Goal: Task Accomplishment & Management: Use online tool/utility

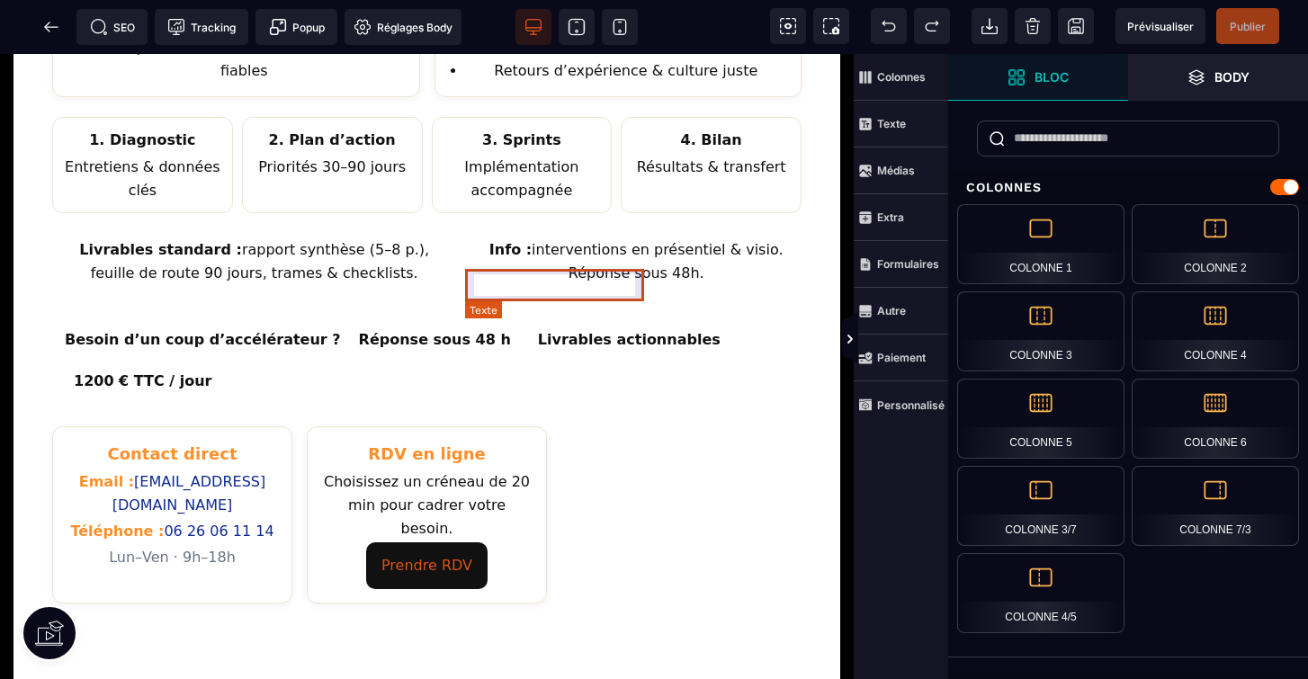
scroll to position [848, 0]
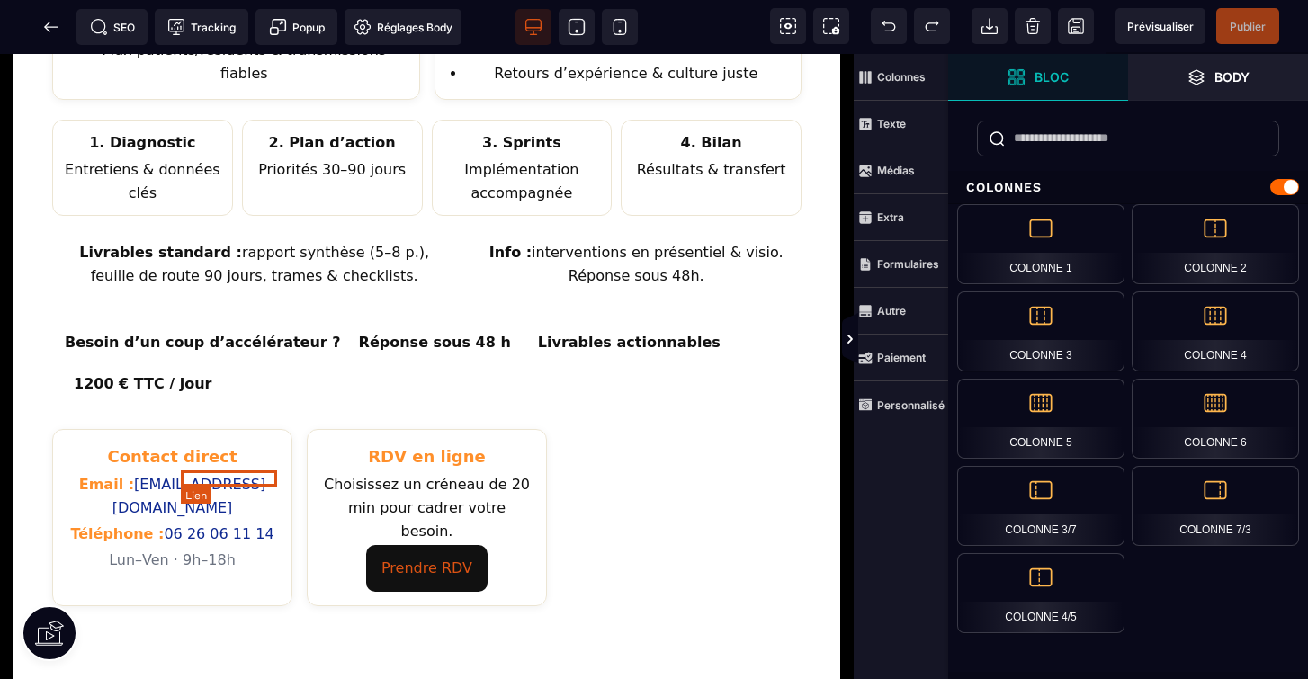
click at [181, 525] on link "06 26 06 11 14" at bounding box center [219, 533] width 110 height 17
select select
select select "***"
select select
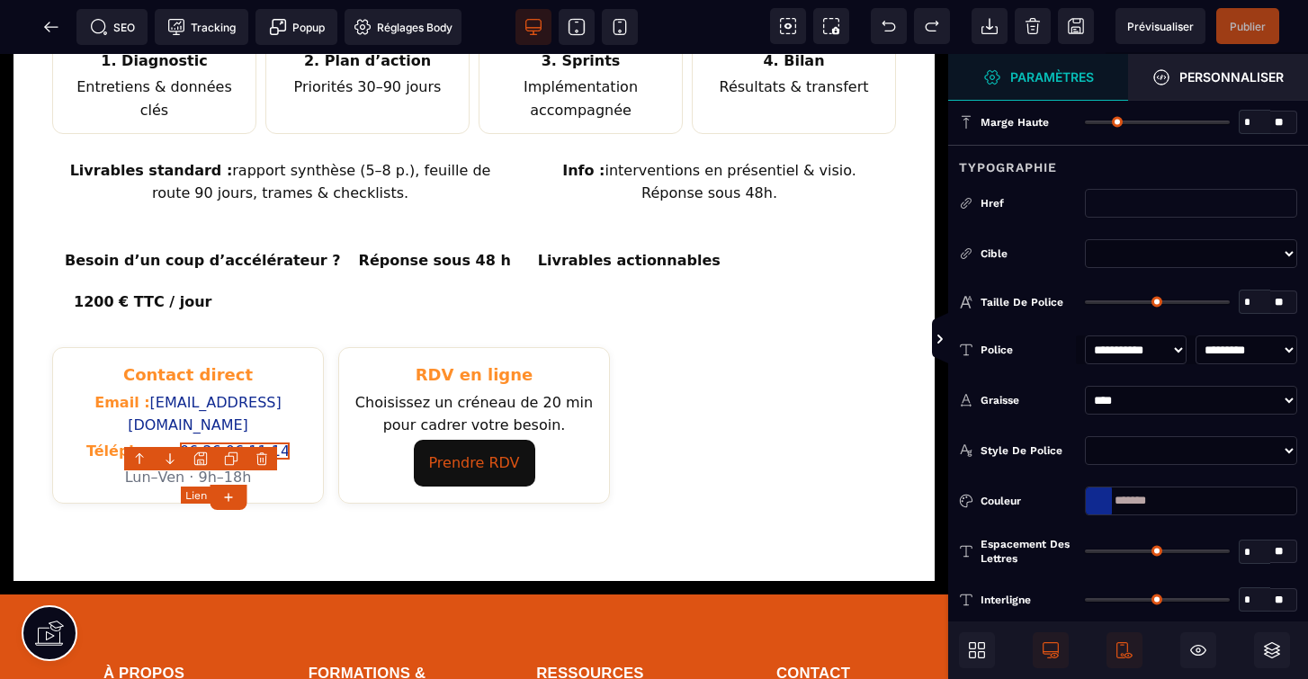
type input "*"
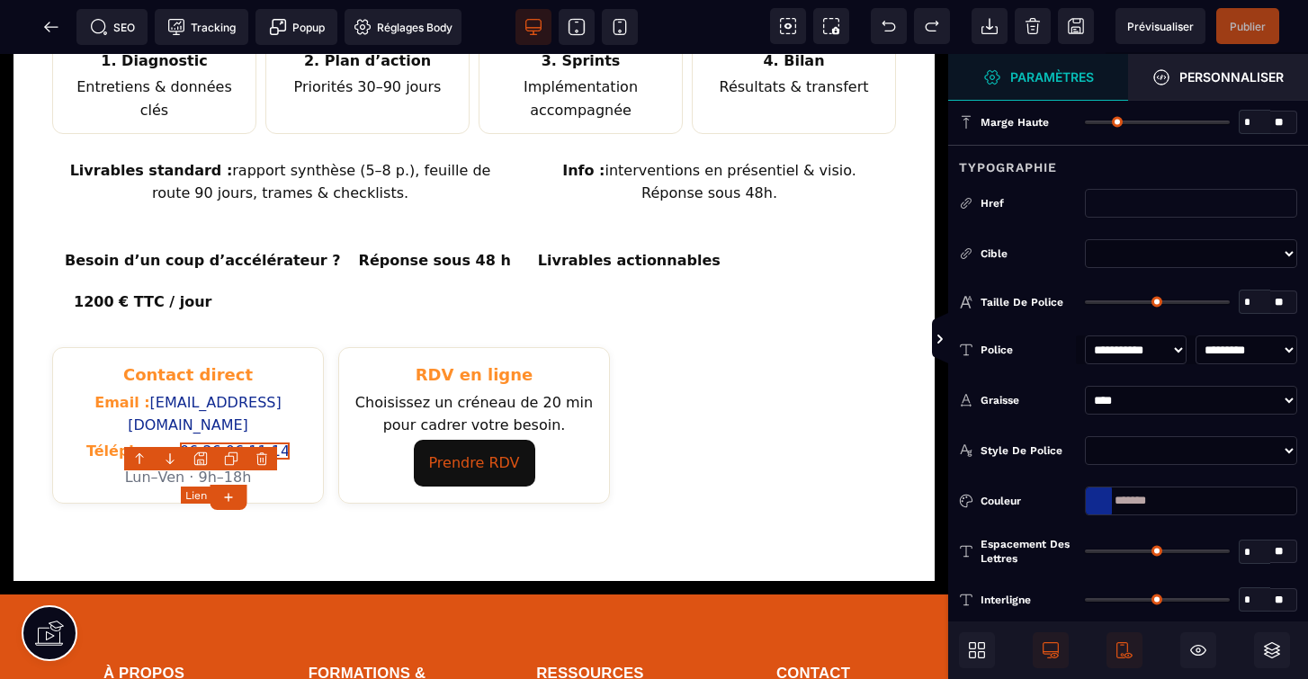
type input "*"
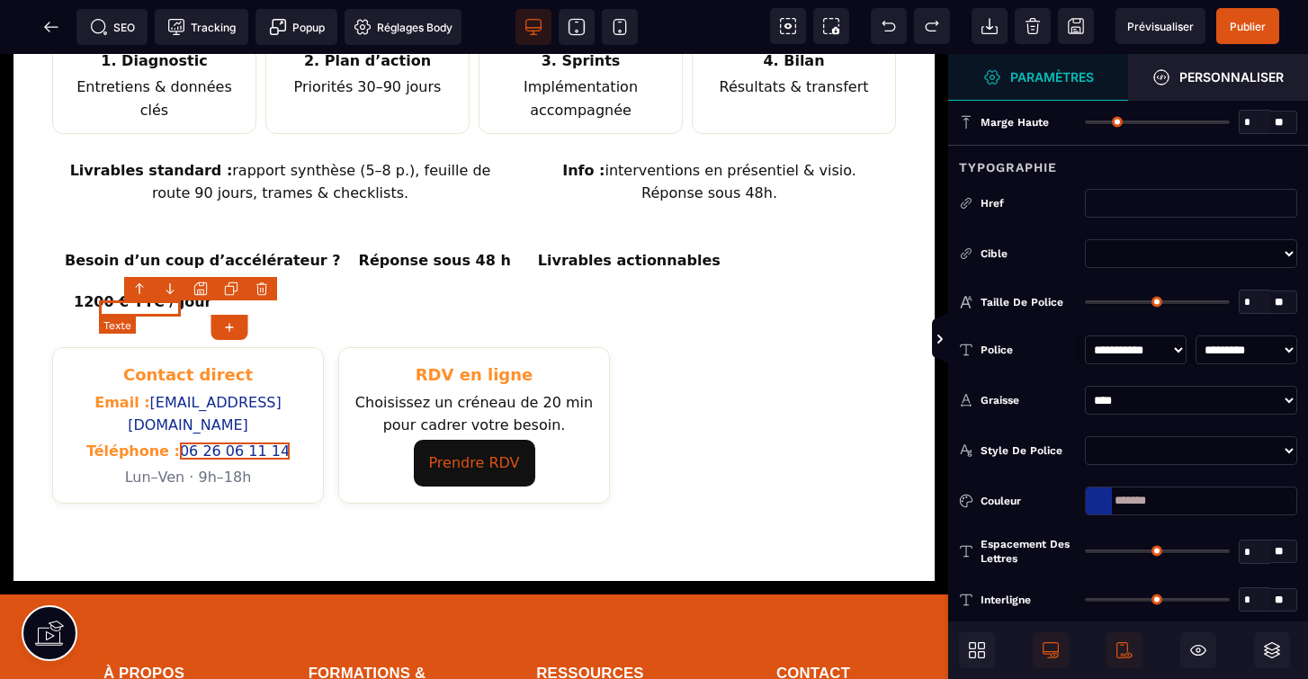
click at [180, 442] on span "Téléphone :" at bounding box center [133, 450] width 94 height 17
select select "***"
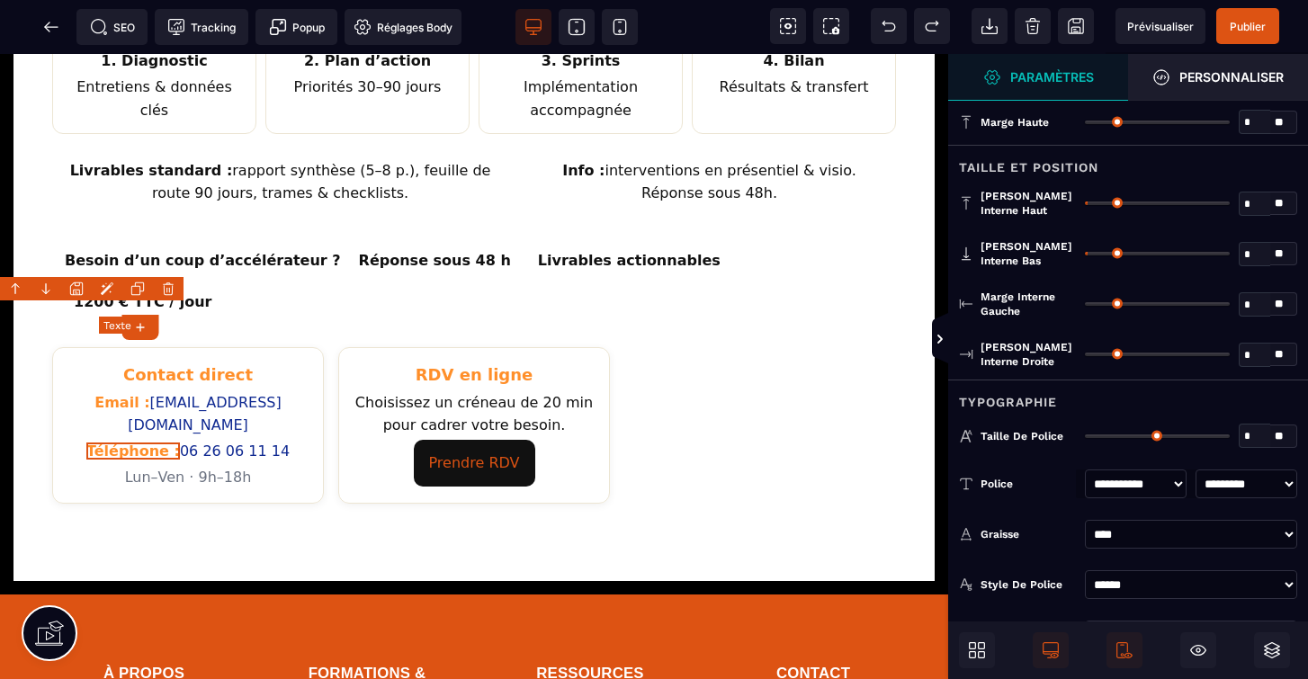
click at [180, 442] on span "Téléphone :" at bounding box center [133, 450] width 94 height 17
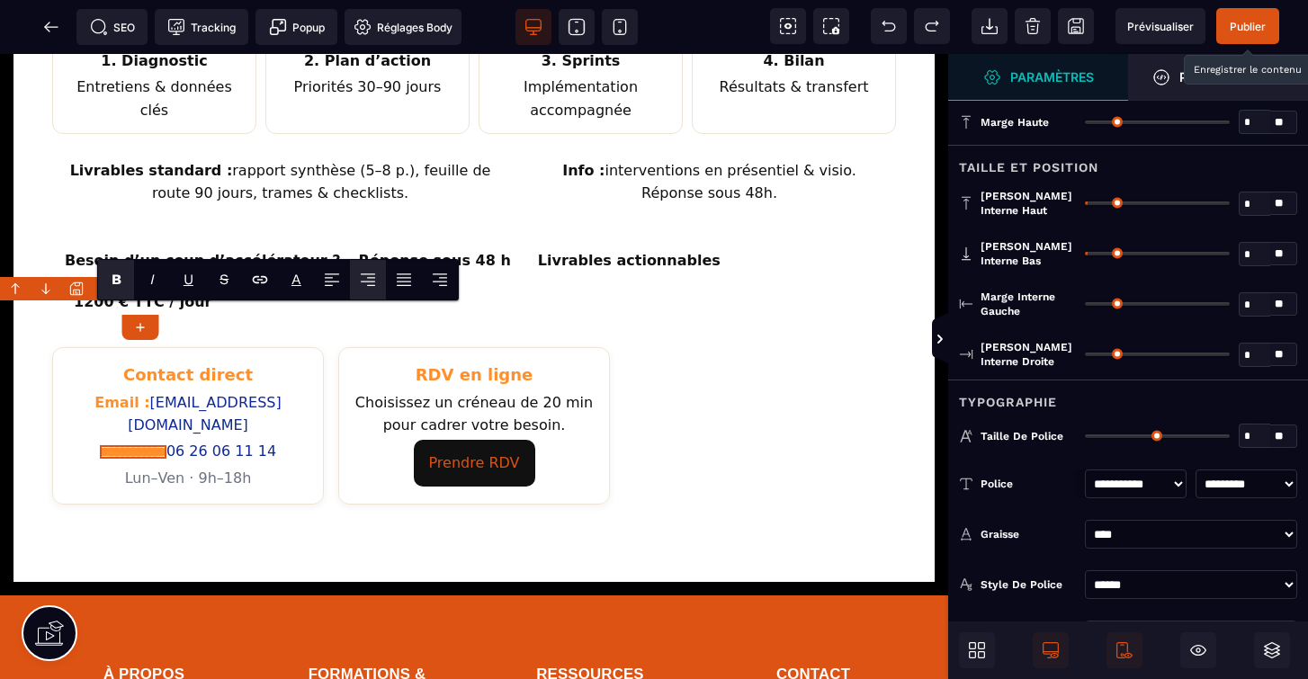
click at [1238, 23] on span "Publier" at bounding box center [1247, 26] width 36 height 13
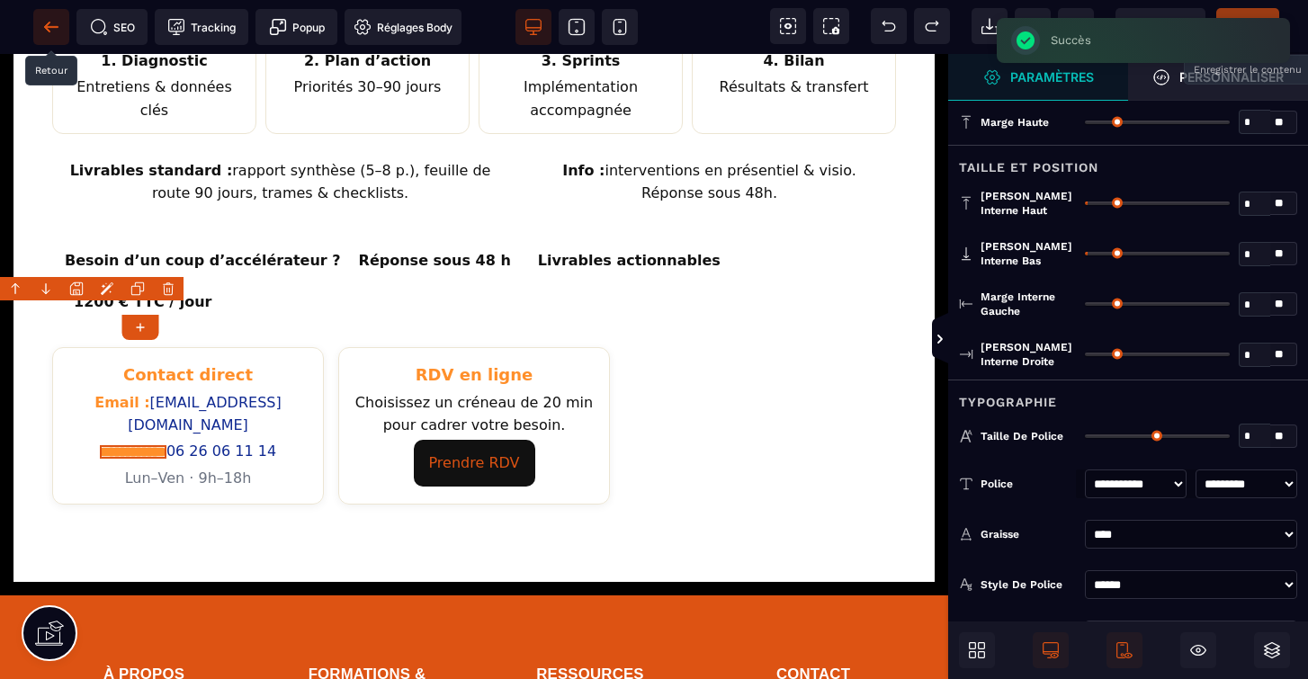
click at [49, 24] on icon at bounding box center [46, 27] width 5 height 10
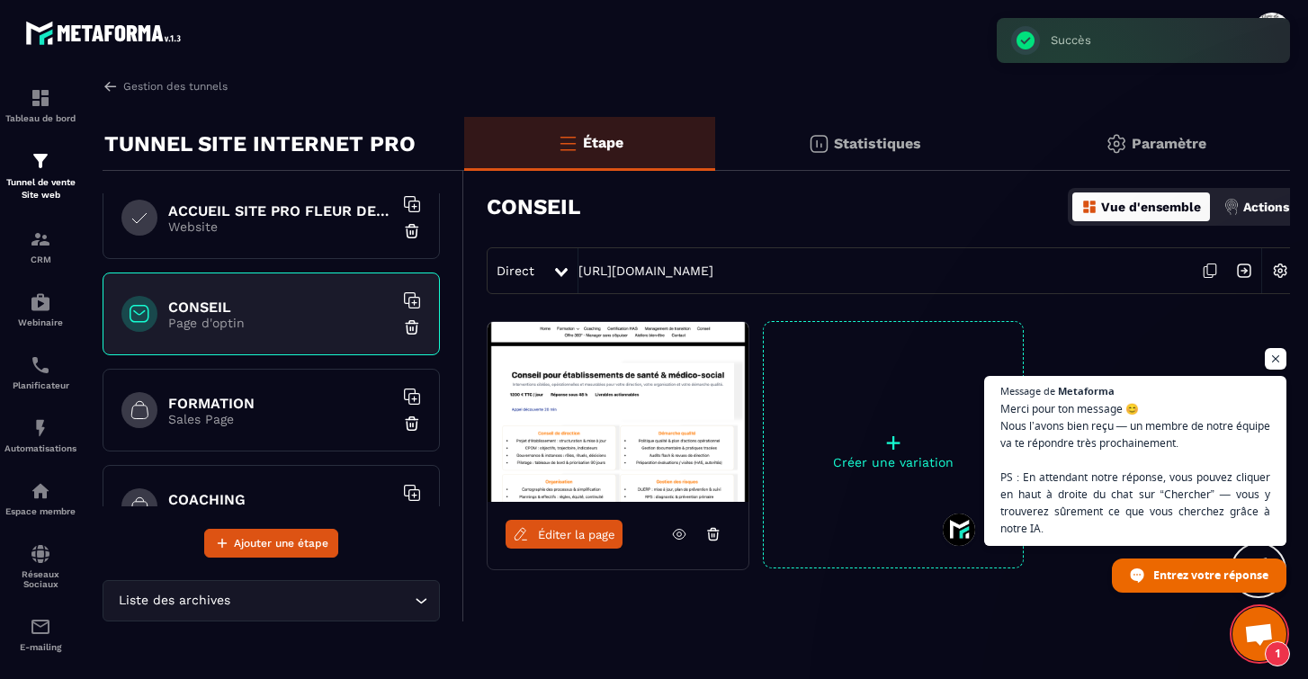
scroll to position [161, 0]
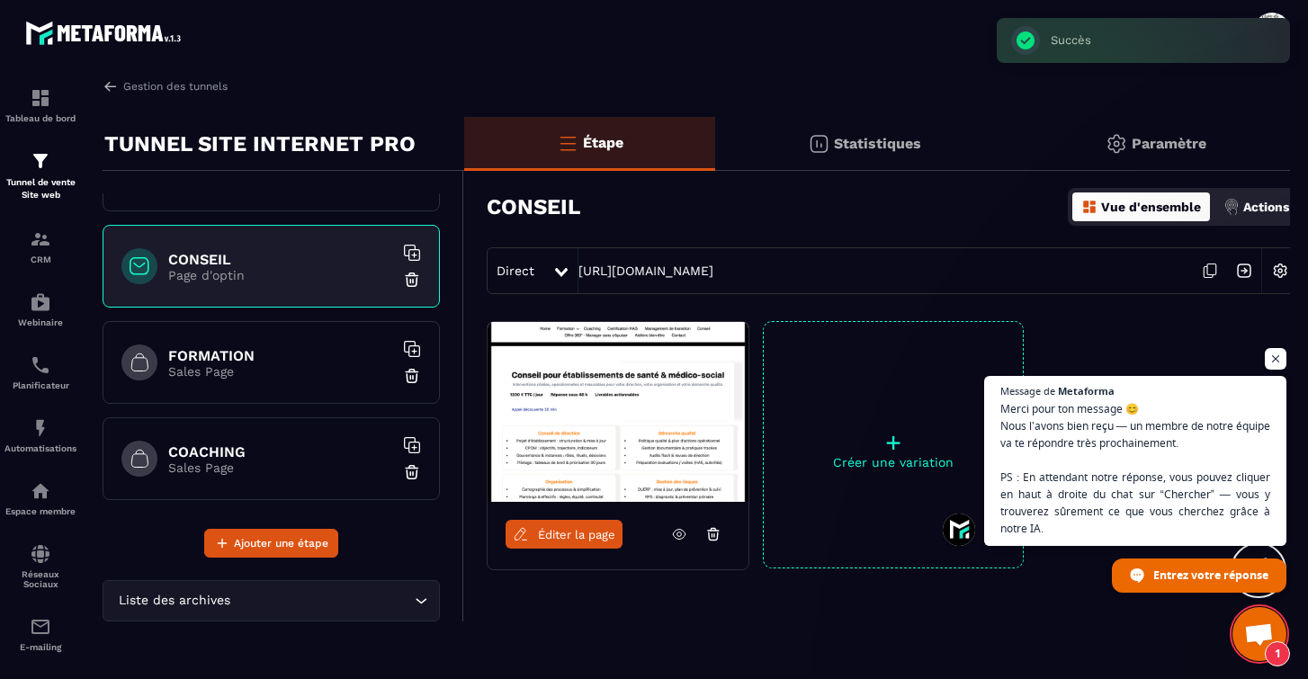
click at [263, 353] on h6 "FORMATION" at bounding box center [280, 355] width 225 height 17
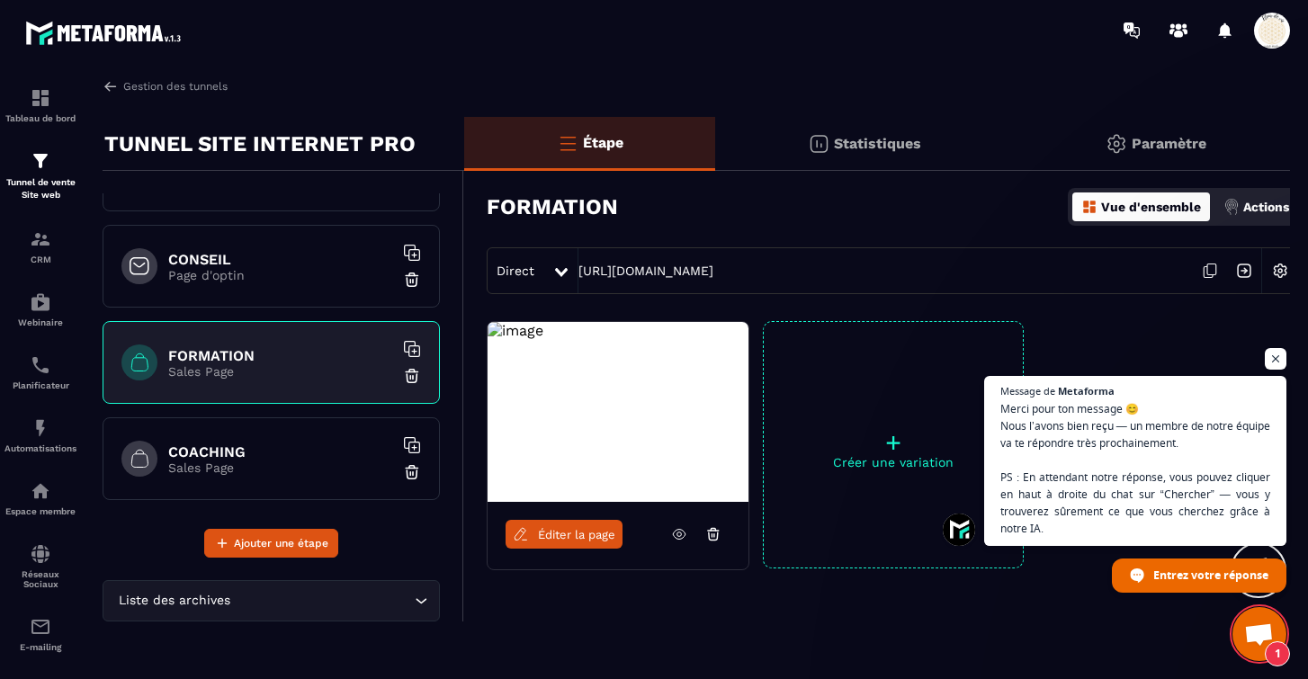
click at [569, 543] on link "Éditer la page" at bounding box center [563, 534] width 117 height 29
